Goal: Transaction & Acquisition: Purchase product/service

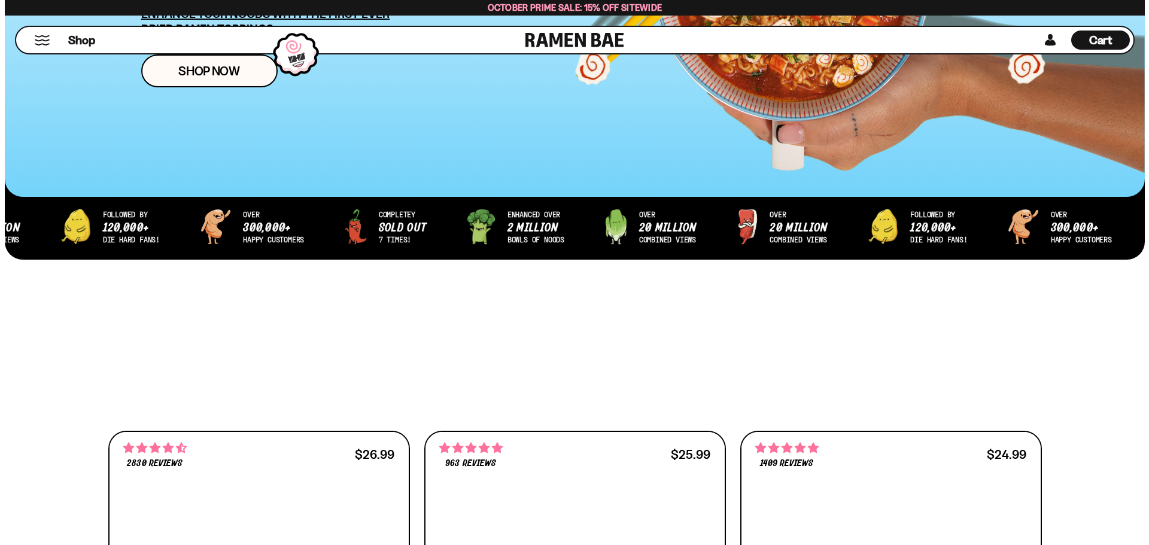
scroll to position [359, 0]
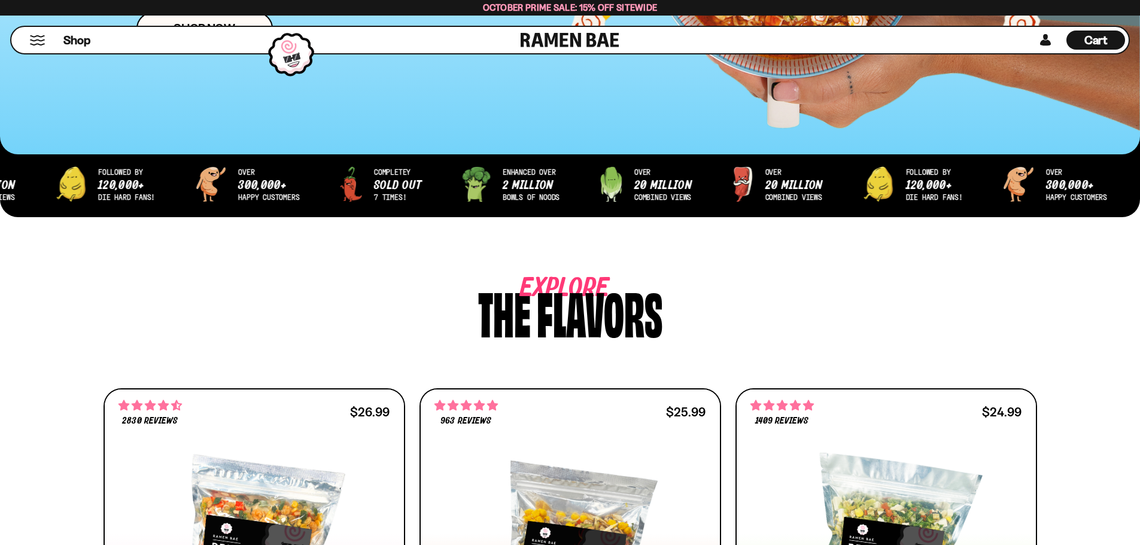
click at [44, 37] on button "Mobile Menu Trigger" at bounding box center [37, 40] width 16 height 10
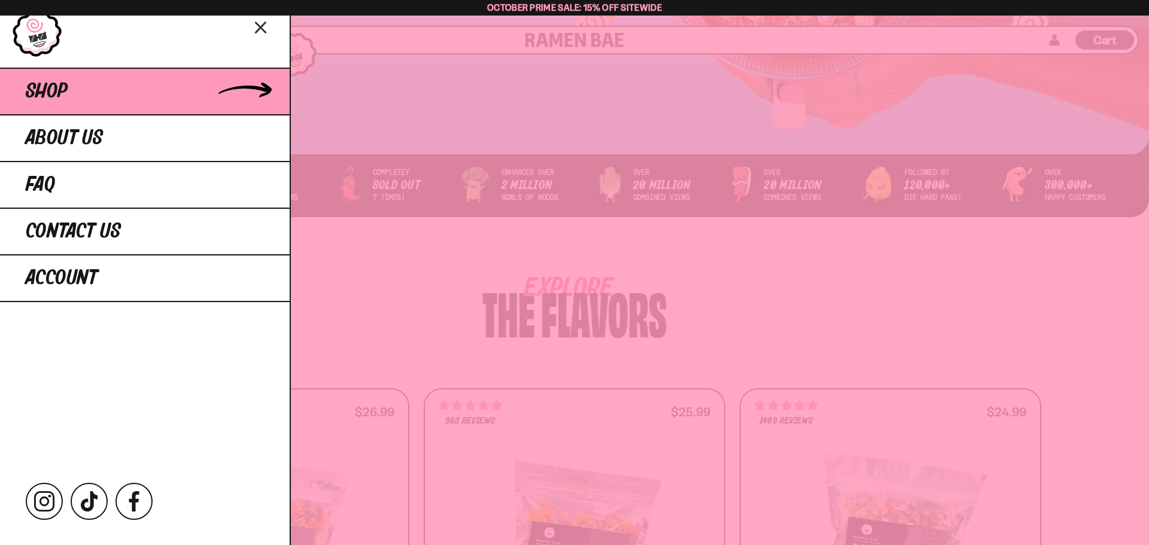
click at [89, 96] on link "Shop" at bounding box center [145, 91] width 290 height 47
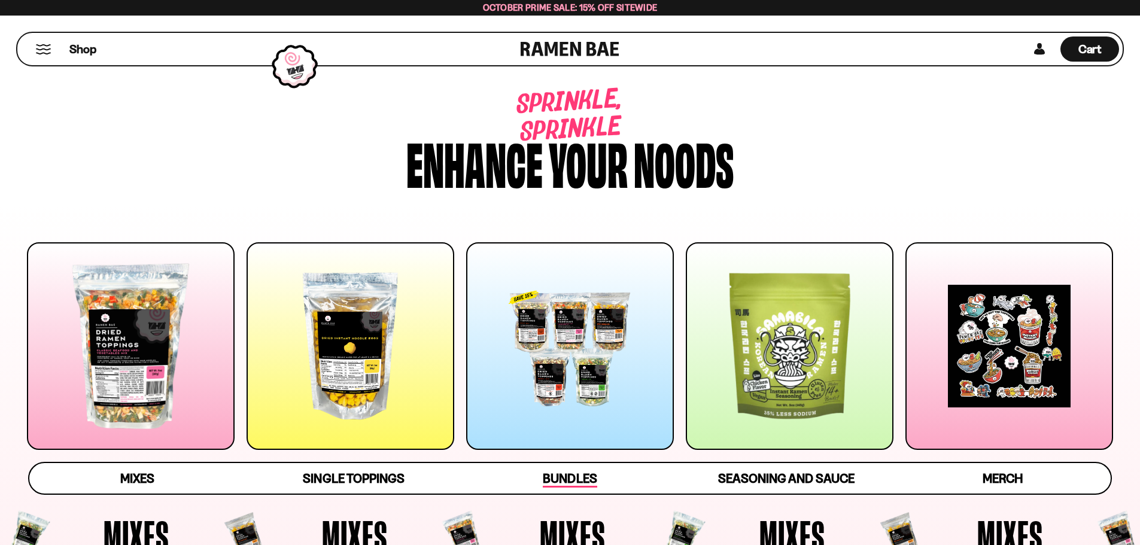
click at [569, 488] on link "Bundles" at bounding box center [570, 478] width 216 height 31
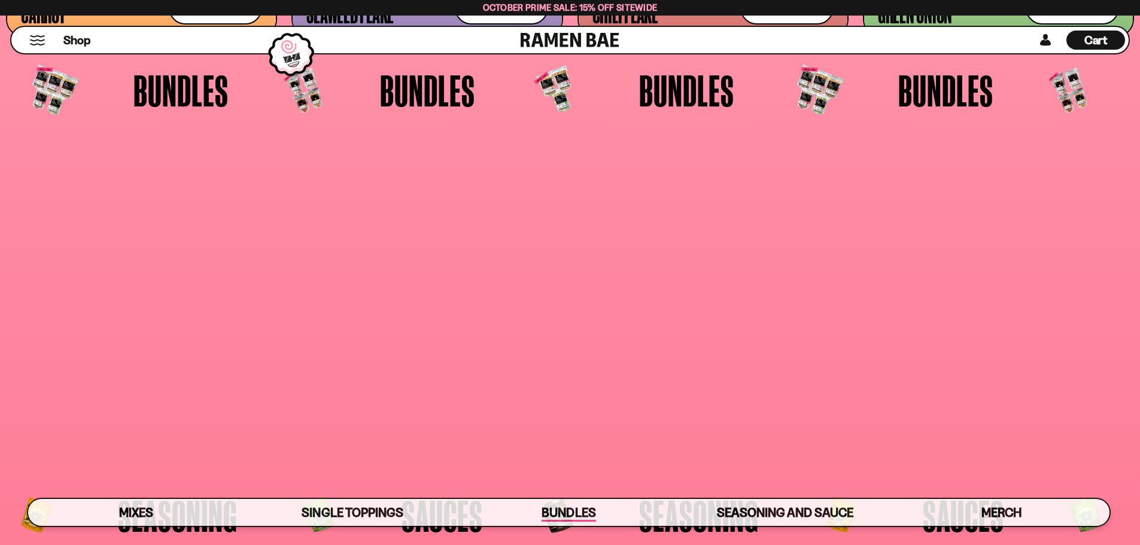
scroll to position [3124, 0]
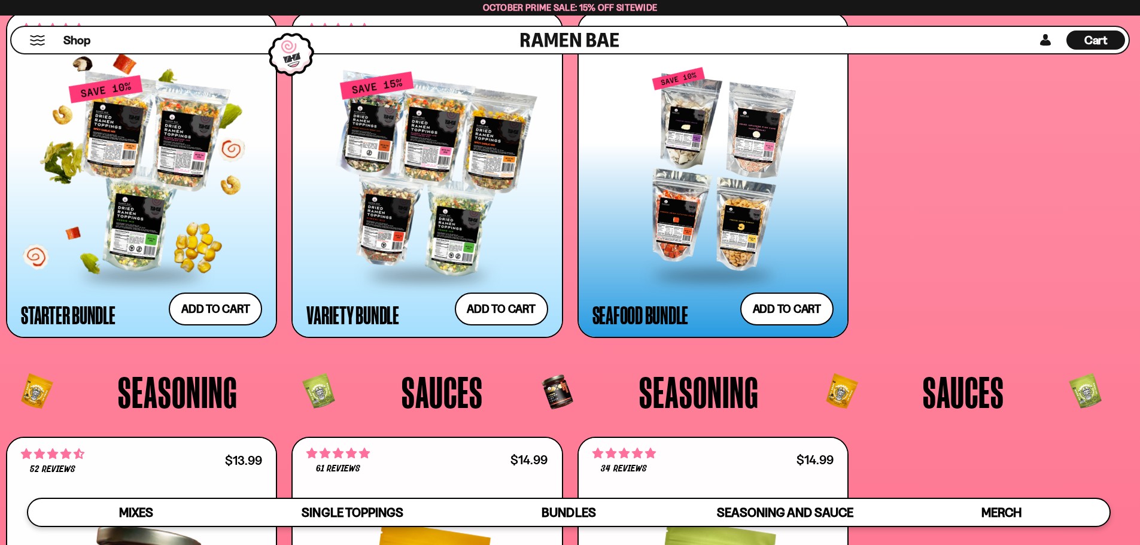
click at [162, 157] on div at bounding box center [141, 174] width 241 height 200
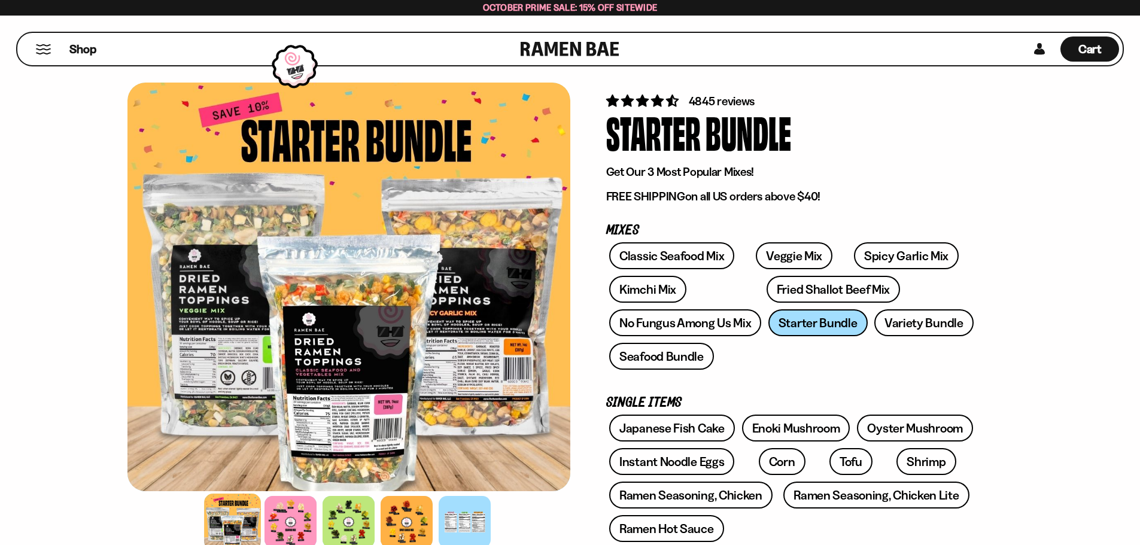
scroll to position [120, 0]
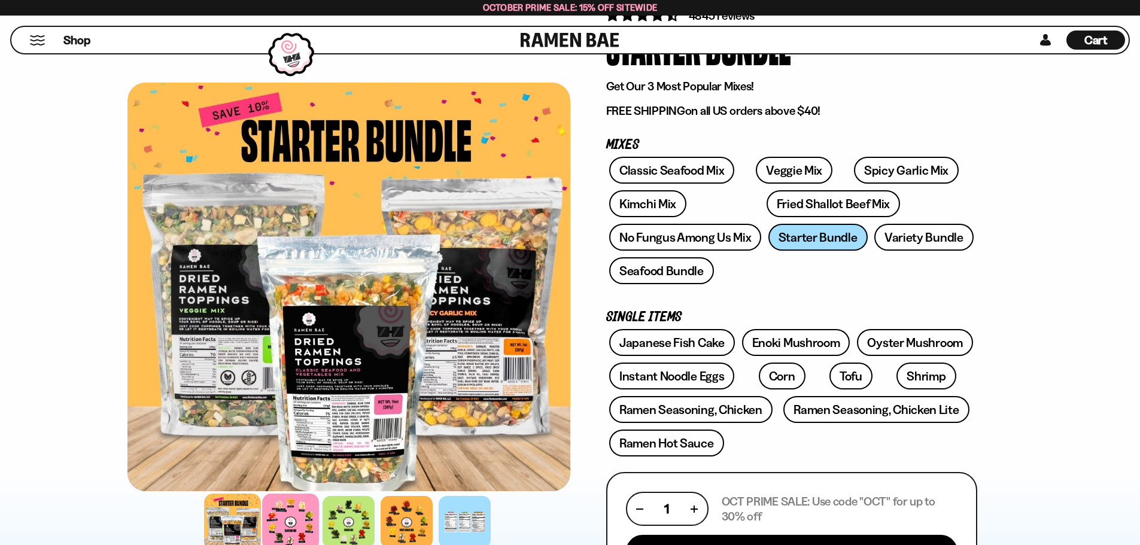
click at [289, 522] on div at bounding box center [290, 522] width 57 height 57
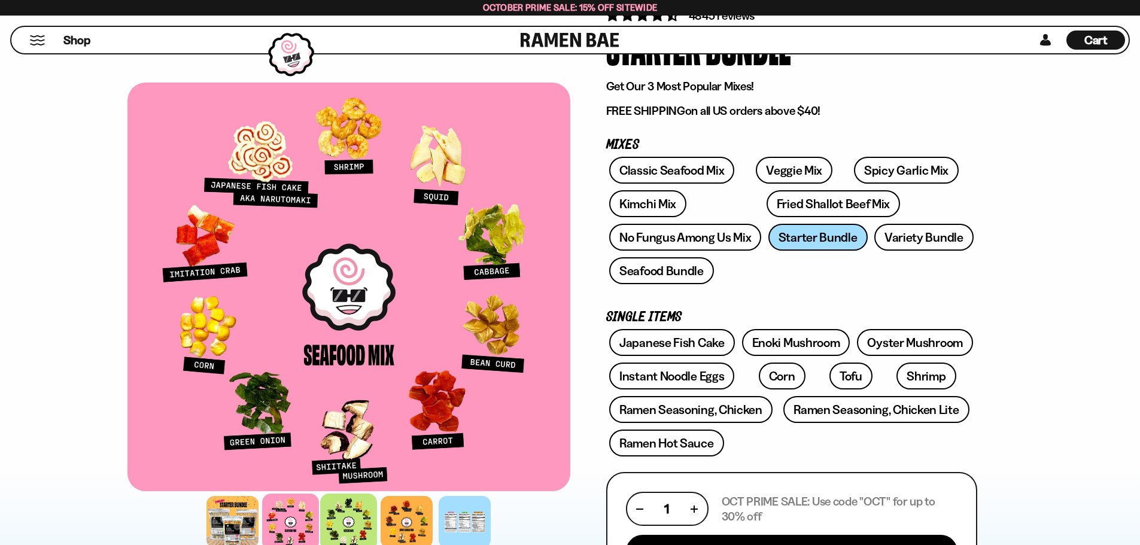
click at [346, 524] on div at bounding box center [348, 522] width 57 height 57
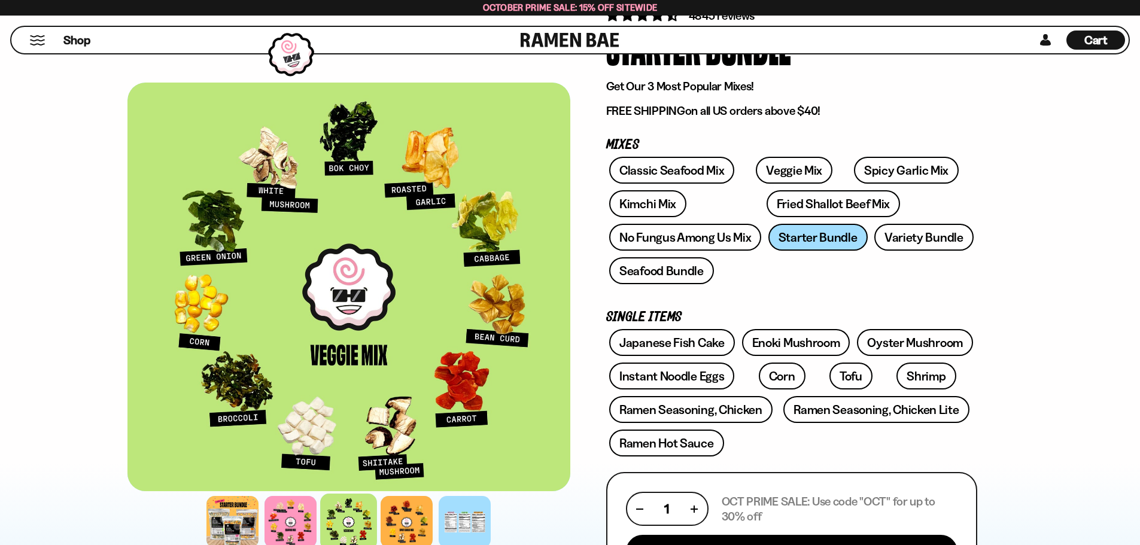
click at [379, 522] on div at bounding box center [348, 522] width 443 height 58
click at [412, 516] on div at bounding box center [406, 522] width 57 height 57
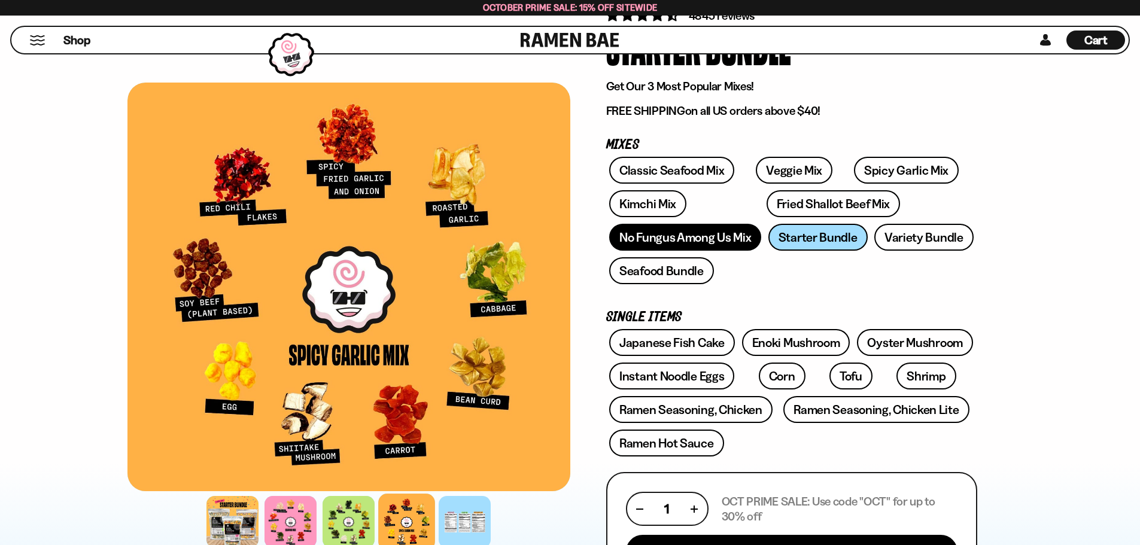
click at [709, 234] on link "No Fungus Among Us Mix" at bounding box center [685, 237] width 152 height 27
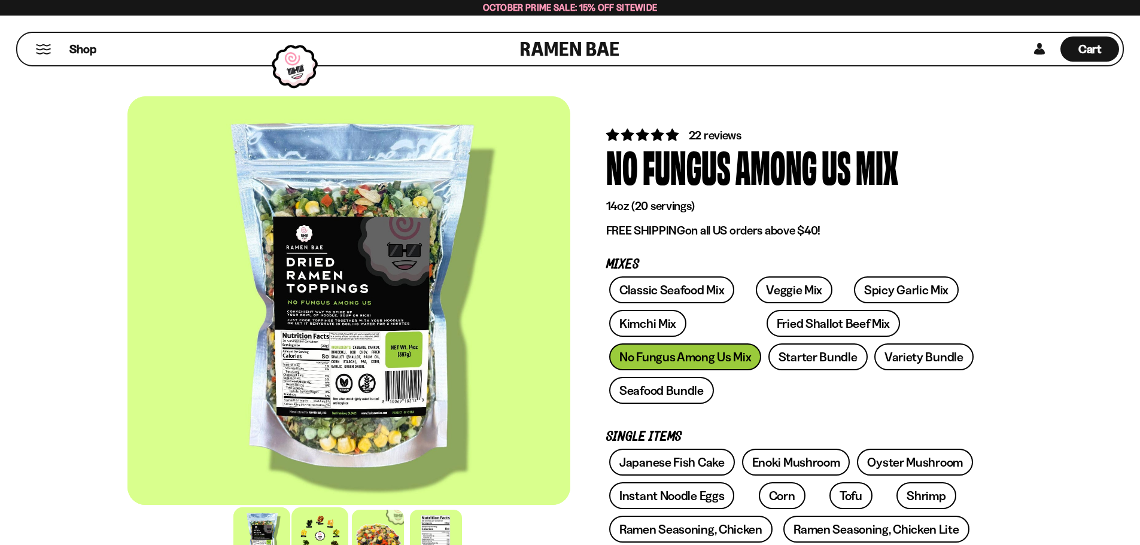
click at [326, 526] on div at bounding box center [319, 535] width 57 height 57
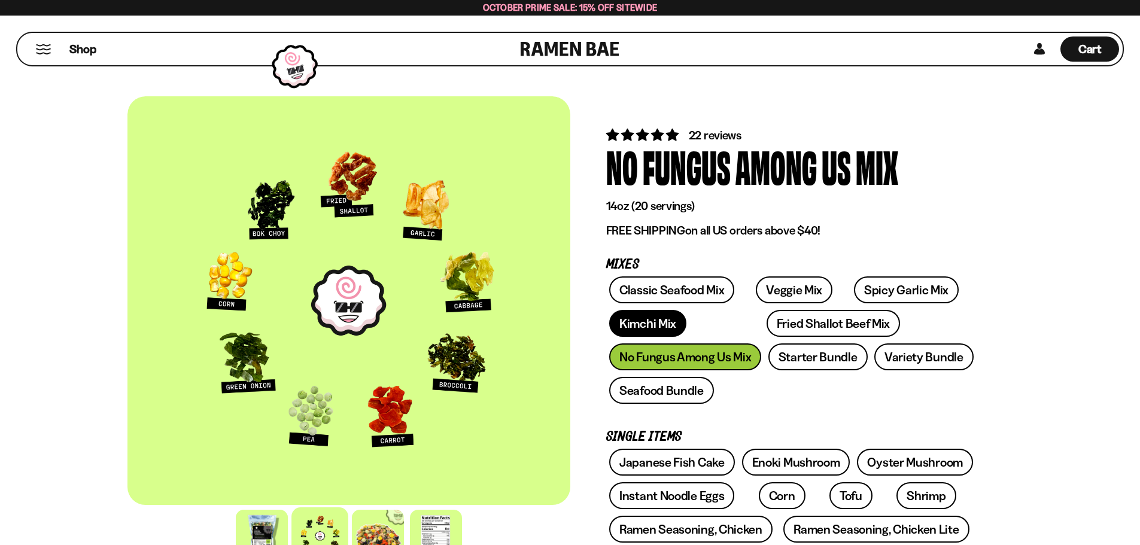
click at [663, 312] on link "Kimchi Mix" at bounding box center [647, 323] width 77 height 27
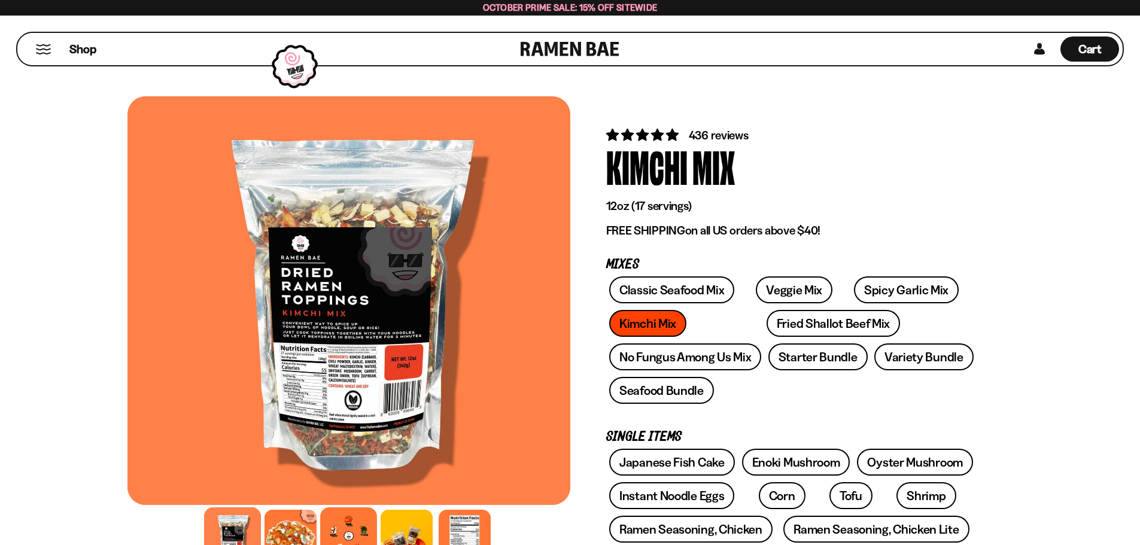
click at [348, 524] on div at bounding box center [348, 535] width 57 height 57
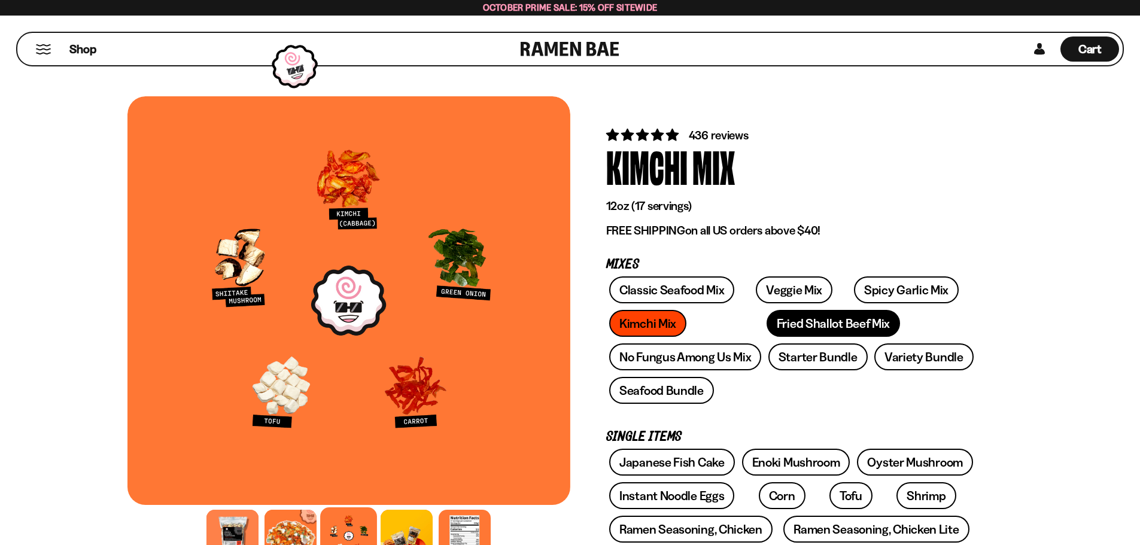
click at [777, 326] on link "Fried Shallot Beef Mix" at bounding box center [833, 323] width 133 height 27
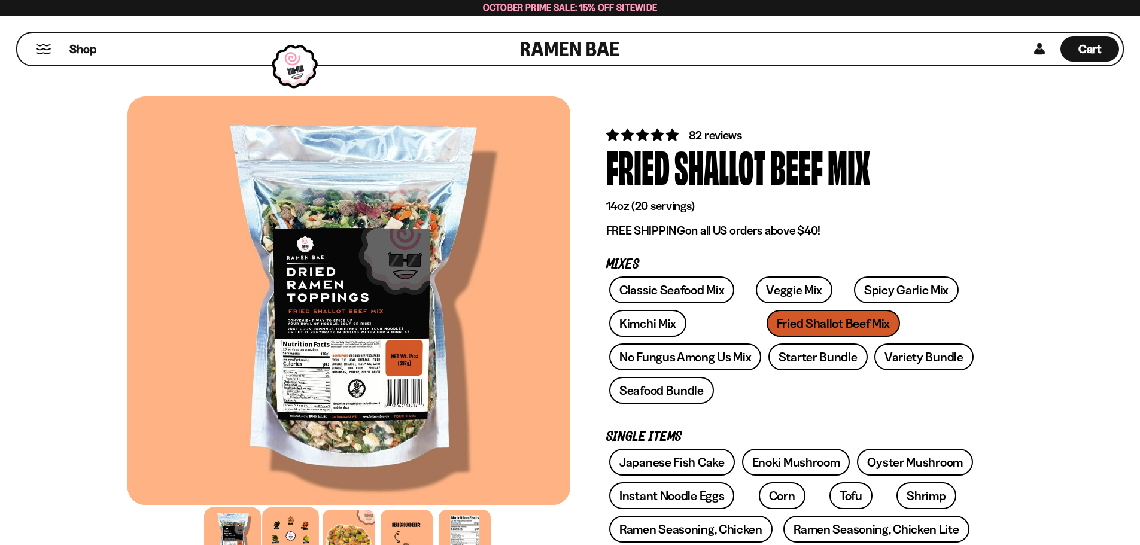
click at [299, 526] on div at bounding box center [290, 535] width 57 height 57
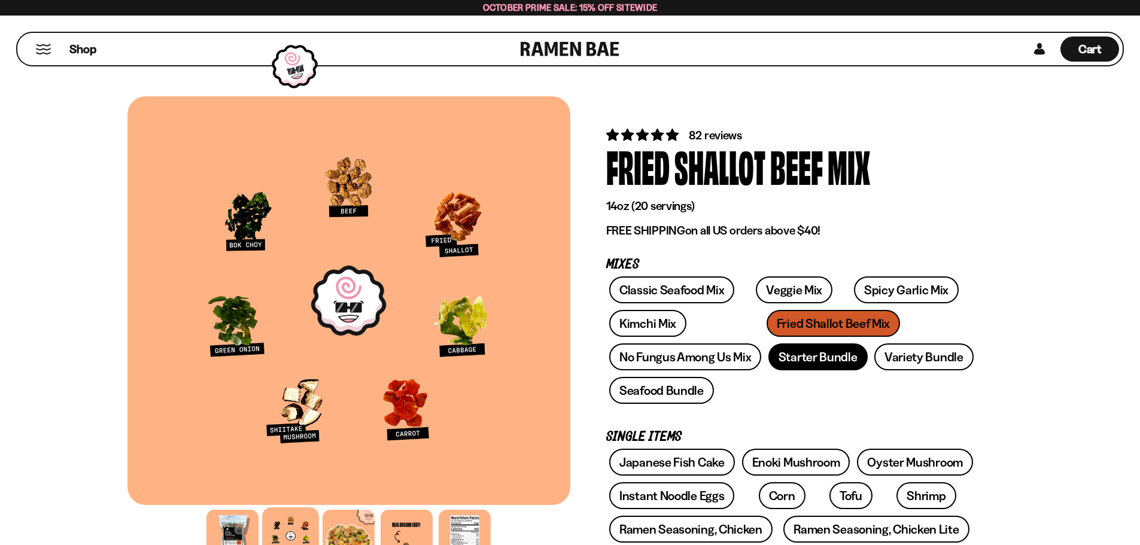
click at [840, 355] on link "Starter Bundle" at bounding box center [817, 356] width 99 height 27
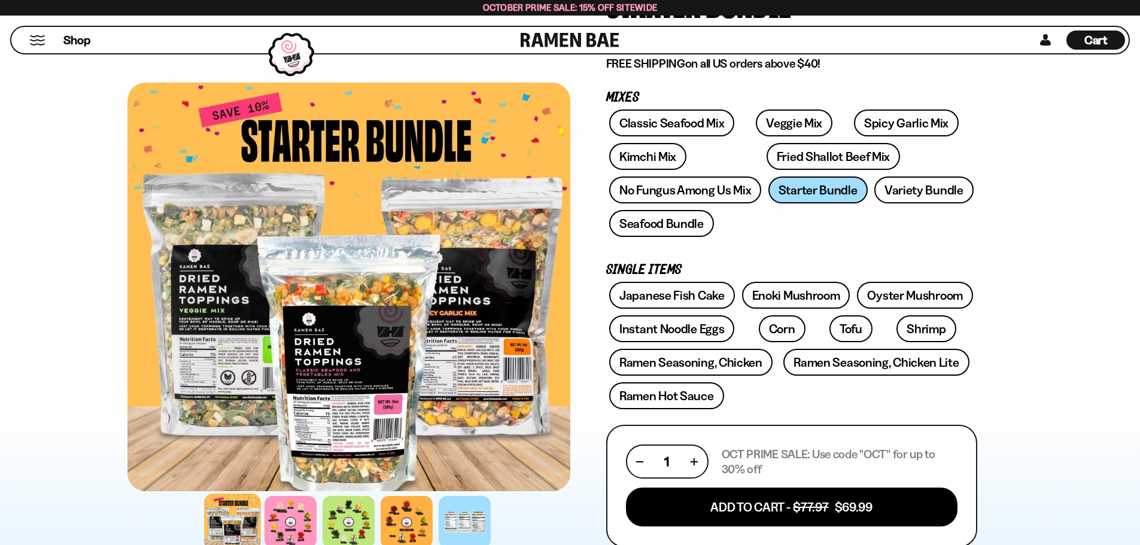
scroll to position [180, 0]
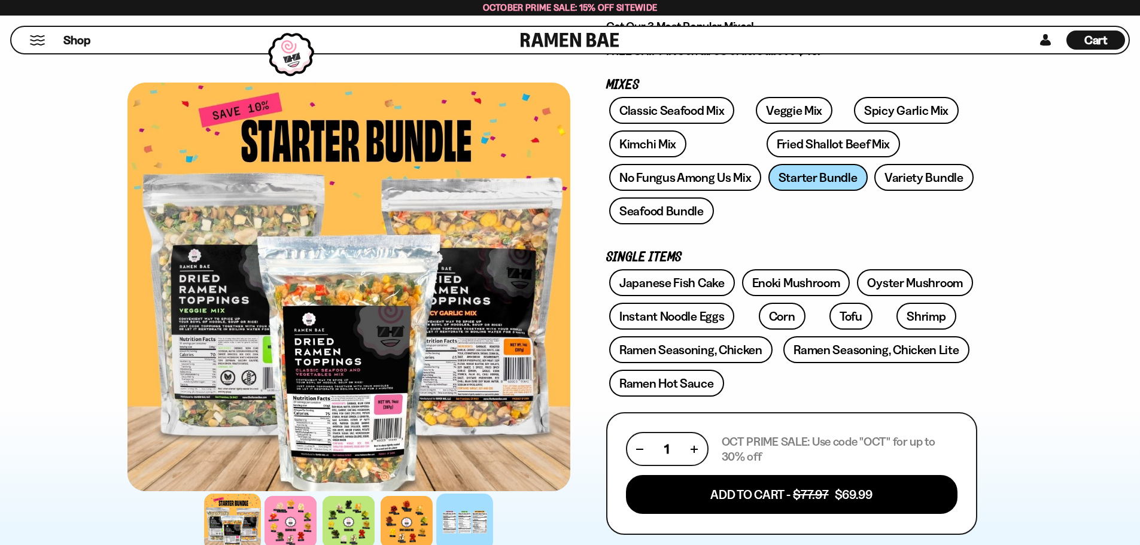
click at [464, 522] on div at bounding box center [464, 522] width 57 height 57
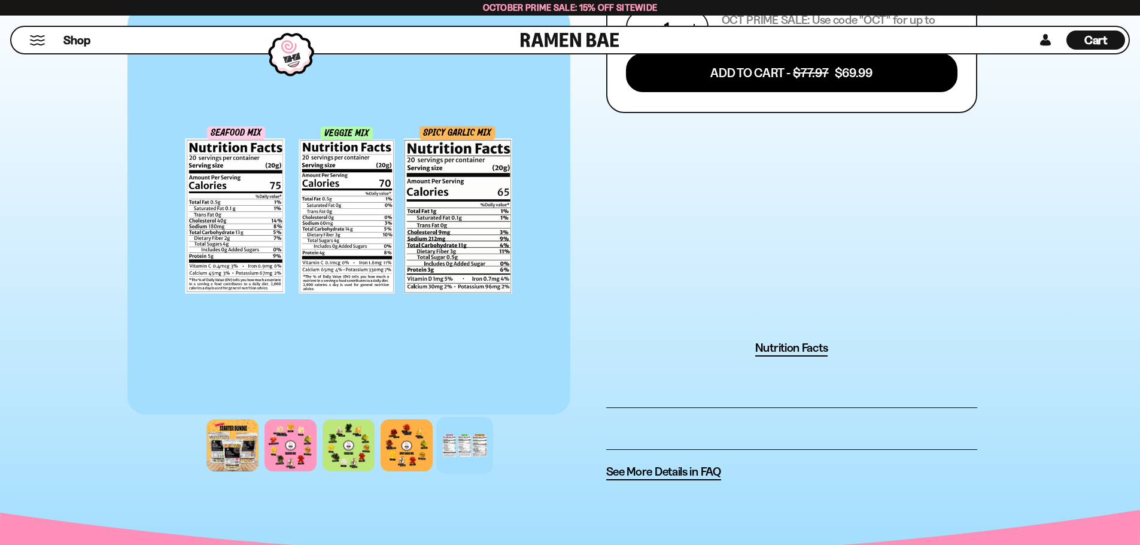
scroll to position [778, 0]
